Goal: Task Accomplishment & Management: Use online tool/utility

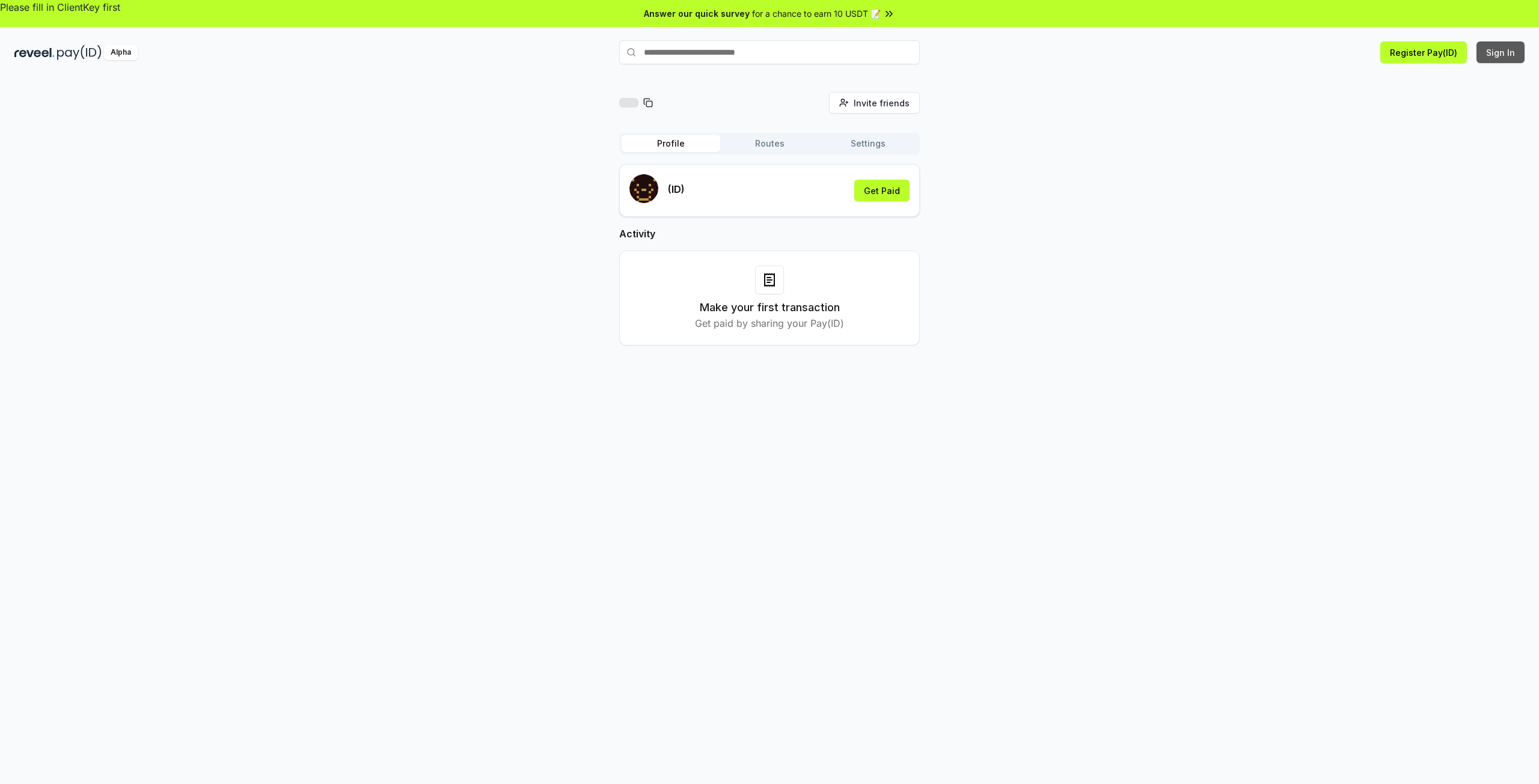
click at [1512, 54] on button "Sign In" at bounding box center [1501, 52] width 48 height 22
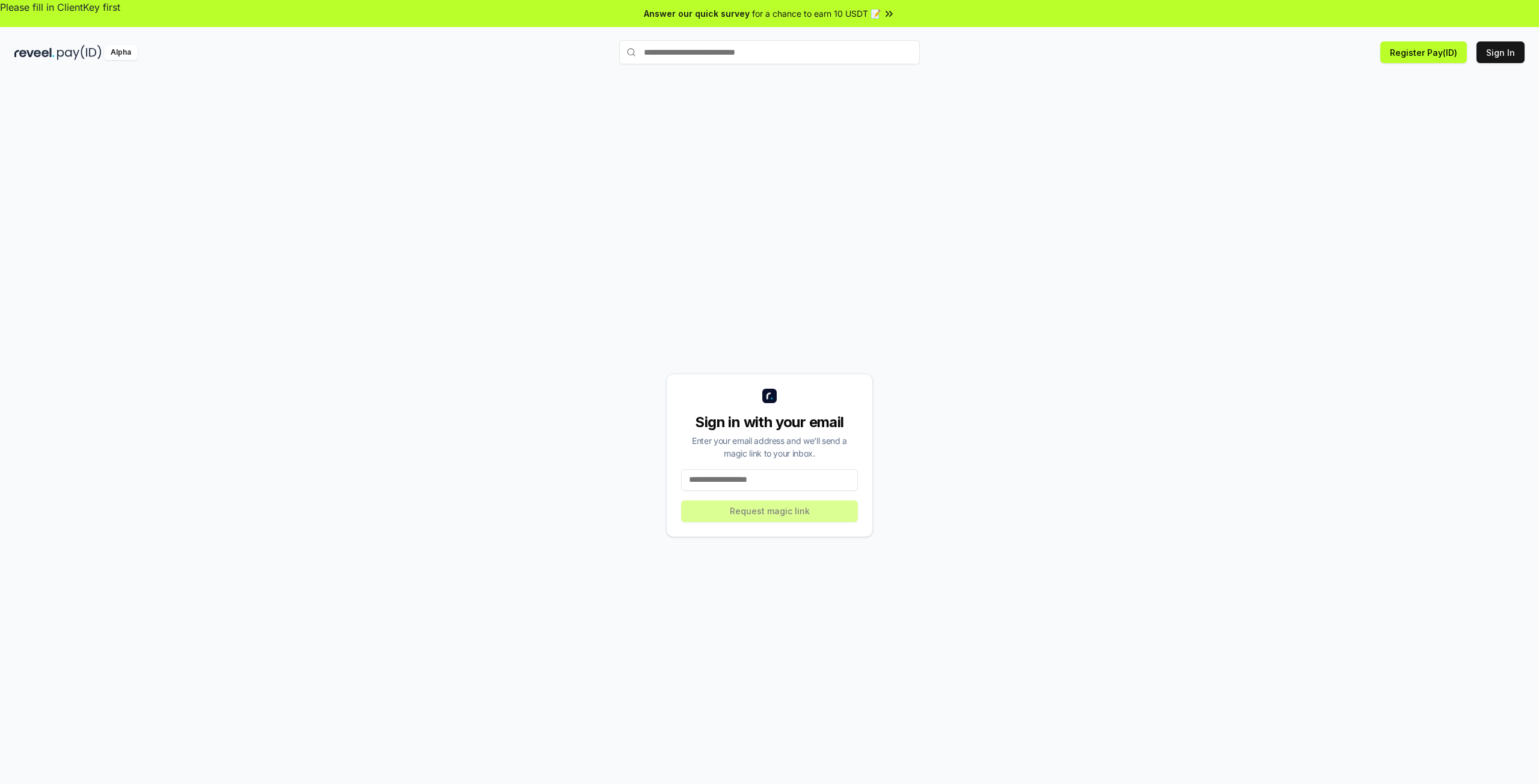
click at [713, 54] on input "text" at bounding box center [770, 52] width 301 height 24
